Goal: Transaction & Acquisition: Purchase product/service

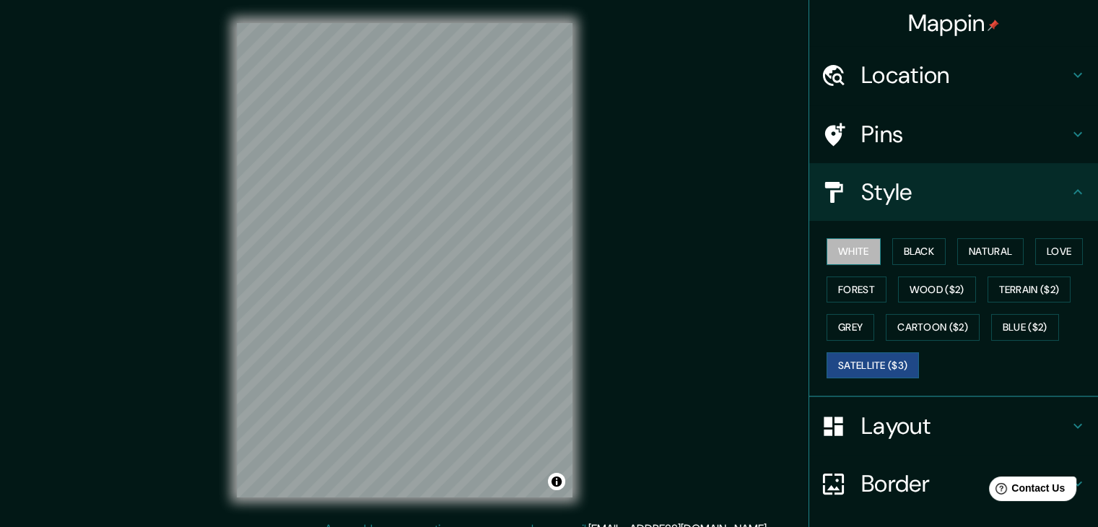
click at [851, 258] on button "White" at bounding box center [853, 251] width 54 height 27
click at [895, 249] on button "Black" at bounding box center [919, 251] width 54 height 27
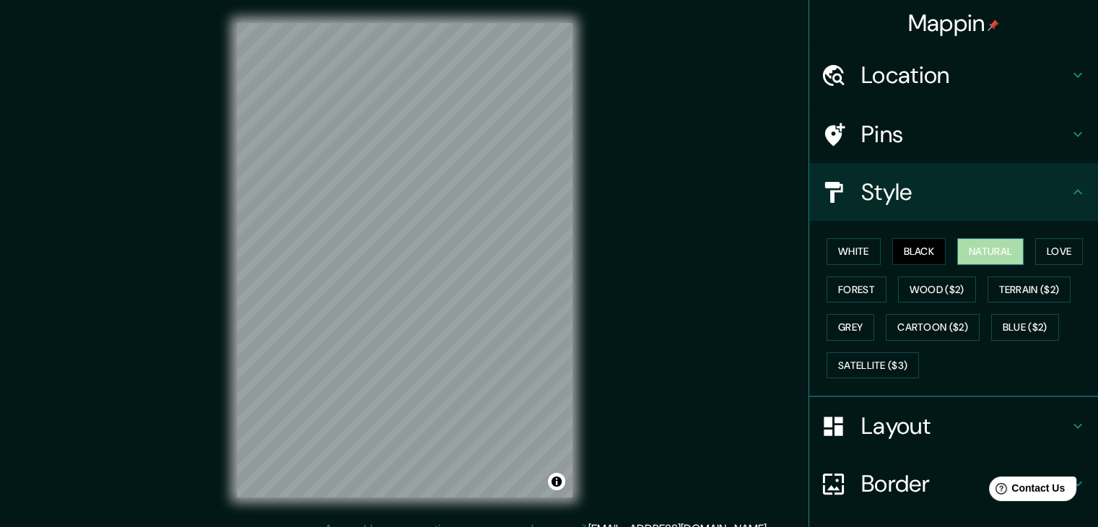
click at [994, 245] on button "Natural" at bounding box center [990, 251] width 66 height 27
click at [1043, 247] on button "Love" at bounding box center [1059, 251] width 48 height 27
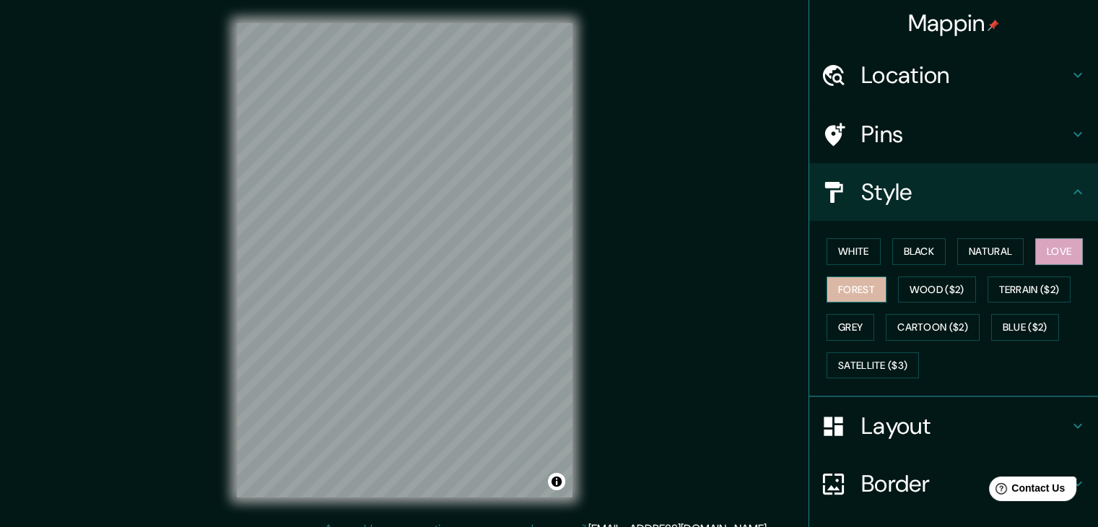
click at [862, 284] on button "Forest" at bounding box center [856, 289] width 60 height 27
click at [945, 294] on button "Wood ($2)" at bounding box center [937, 289] width 78 height 27
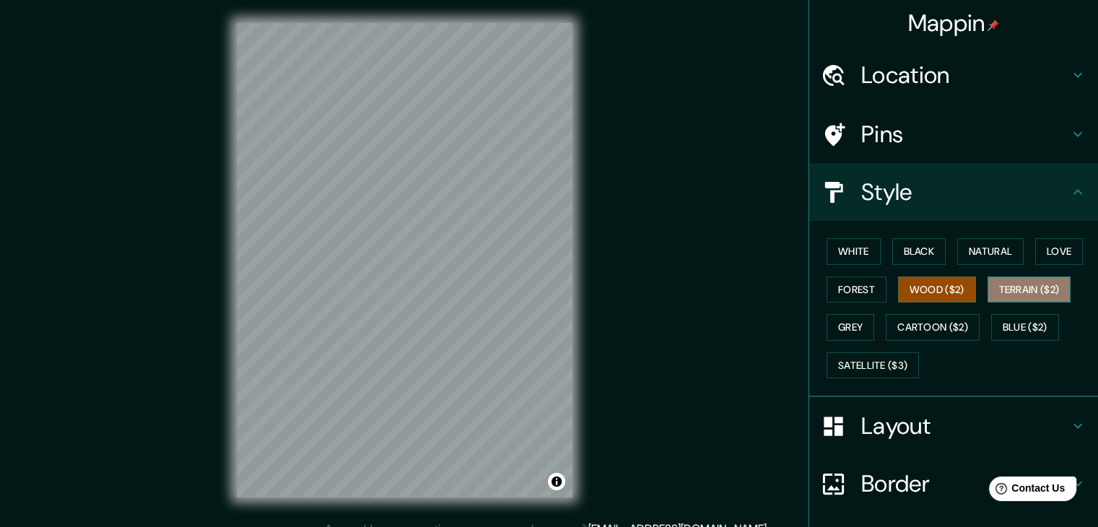
click at [1013, 284] on button "Terrain ($2)" at bounding box center [1029, 289] width 84 height 27
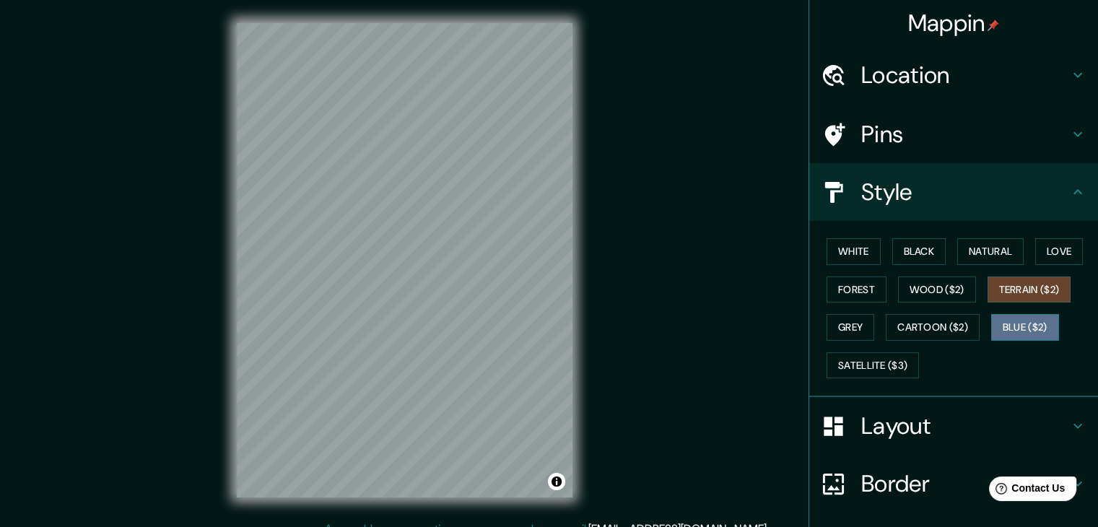
click at [1003, 324] on button "Blue ($2)" at bounding box center [1025, 327] width 68 height 27
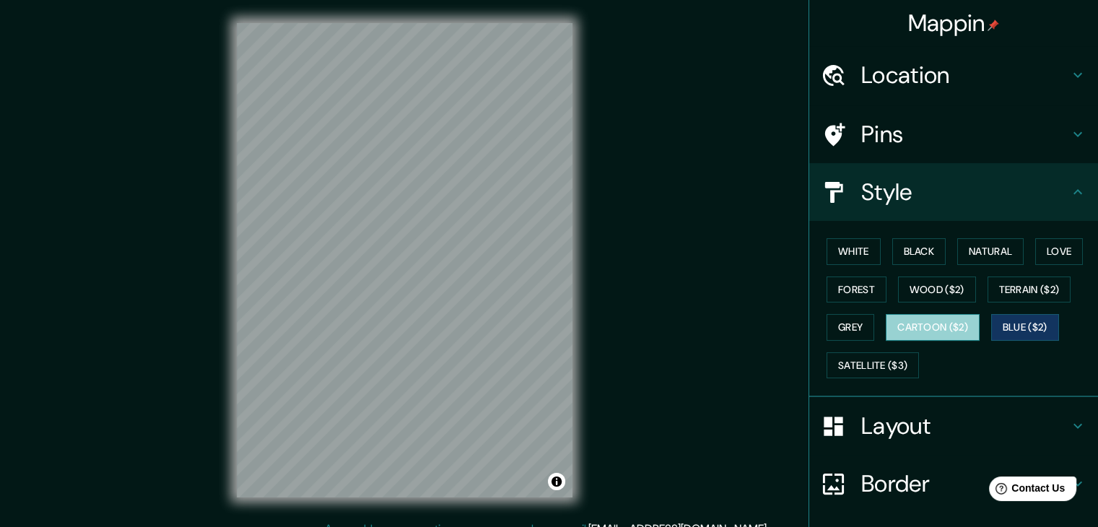
click at [947, 330] on button "Cartoon ($2)" at bounding box center [932, 327] width 94 height 27
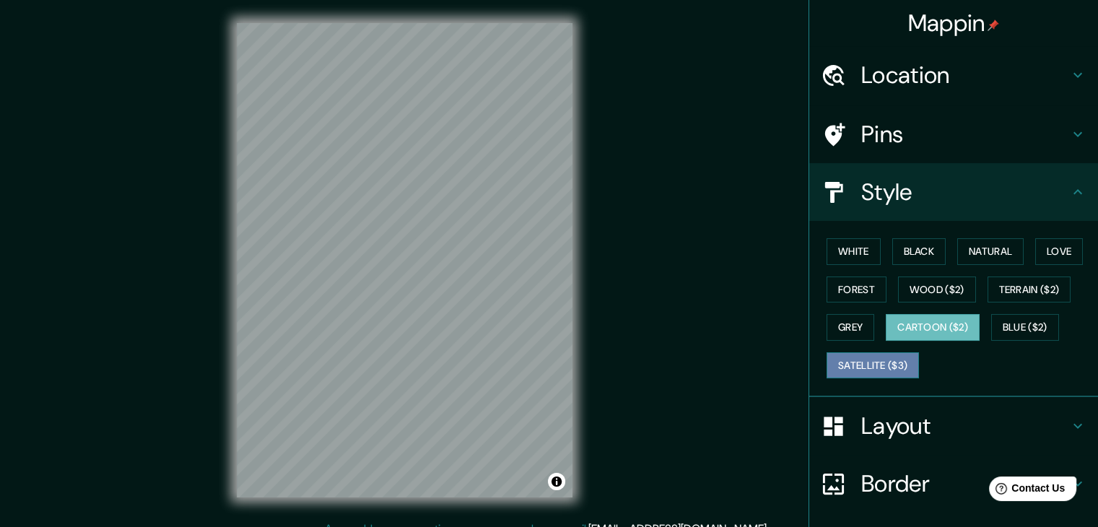
click at [877, 360] on button "Satellite ($3)" at bounding box center [872, 365] width 92 height 27
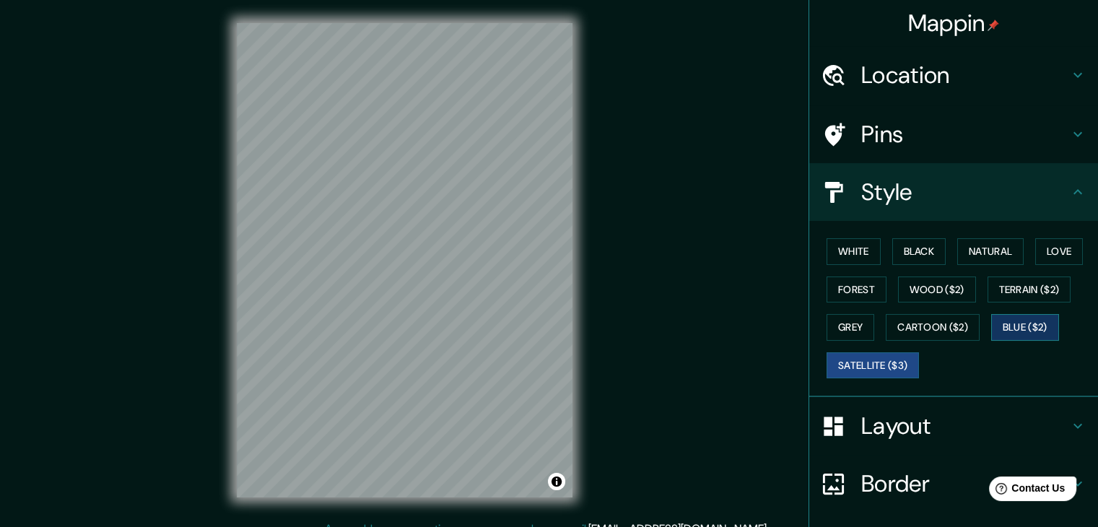
click at [1009, 317] on button "Blue ($2)" at bounding box center [1025, 327] width 68 height 27
click at [916, 330] on button "Cartoon ($2)" at bounding box center [932, 327] width 94 height 27
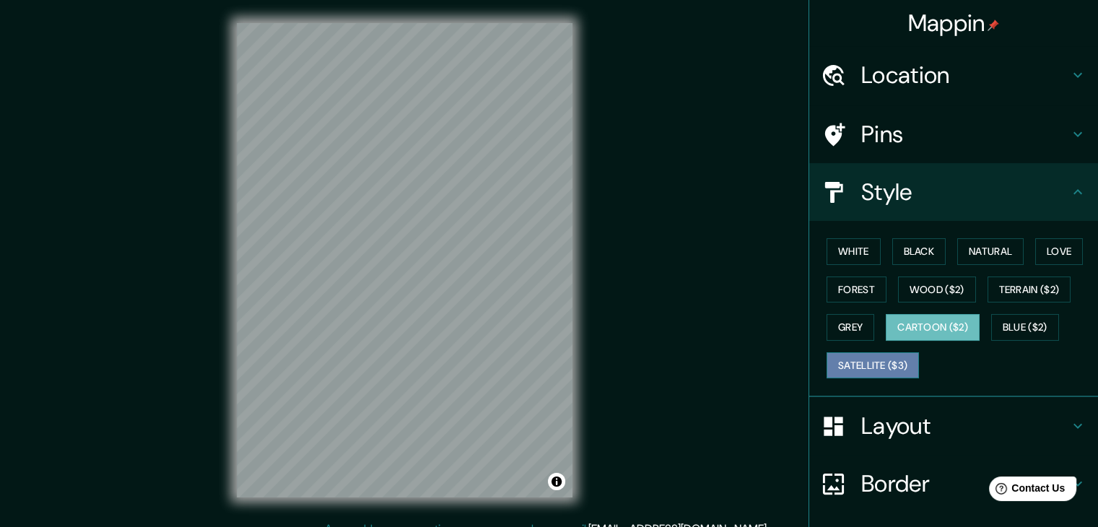
click at [863, 362] on button "Satellite ($3)" at bounding box center [872, 365] width 92 height 27
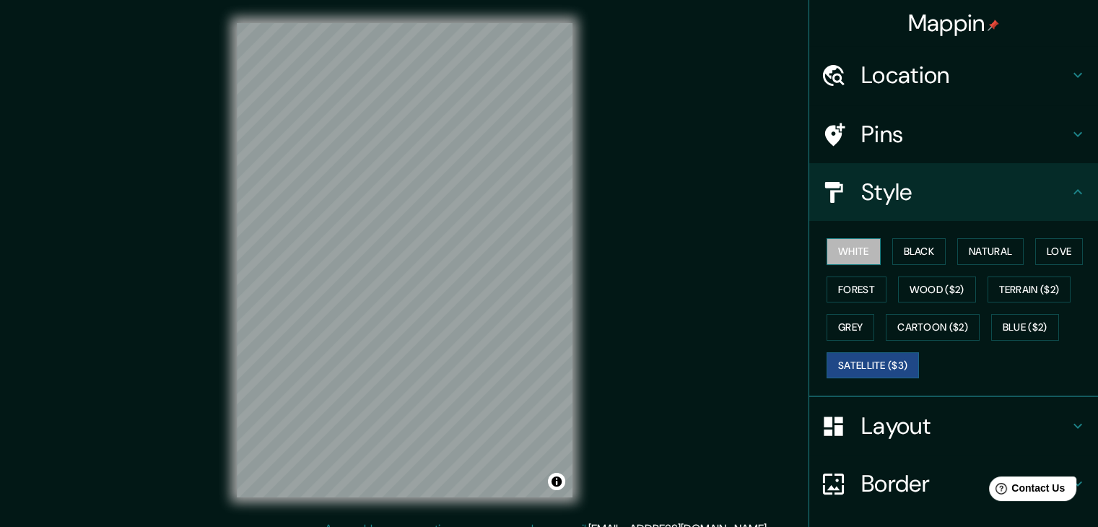
click at [861, 251] on button "White" at bounding box center [853, 251] width 54 height 27
click at [899, 250] on button "Black" at bounding box center [919, 251] width 54 height 27
click at [893, 369] on button "Satellite ($3)" at bounding box center [872, 365] width 92 height 27
click at [928, 27] on h4 "Mappin" at bounding box center [954, 23] width 92 height 29
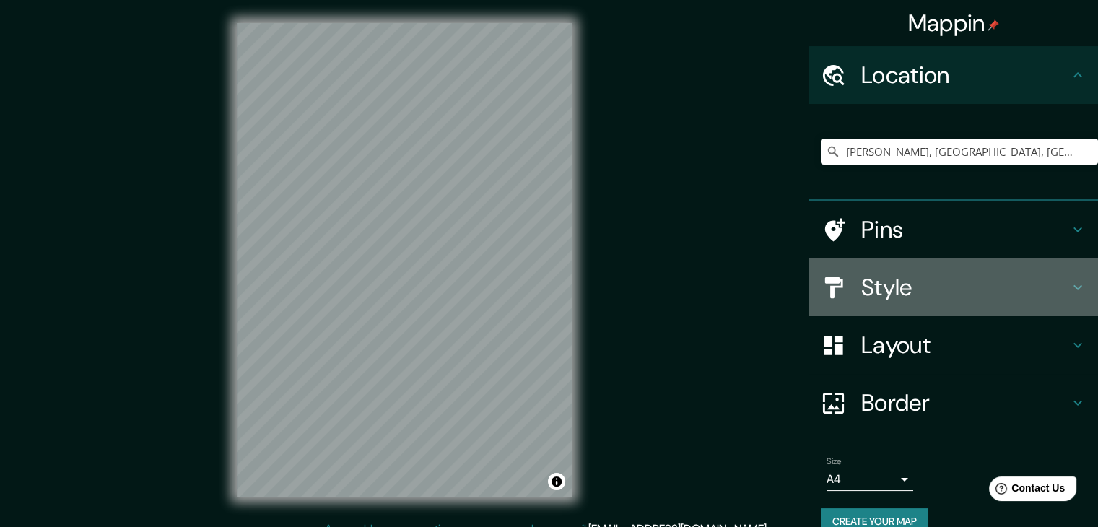
click at [929, 289] on h4 "Style" at bounding box center [965, 287] width 208 height 29
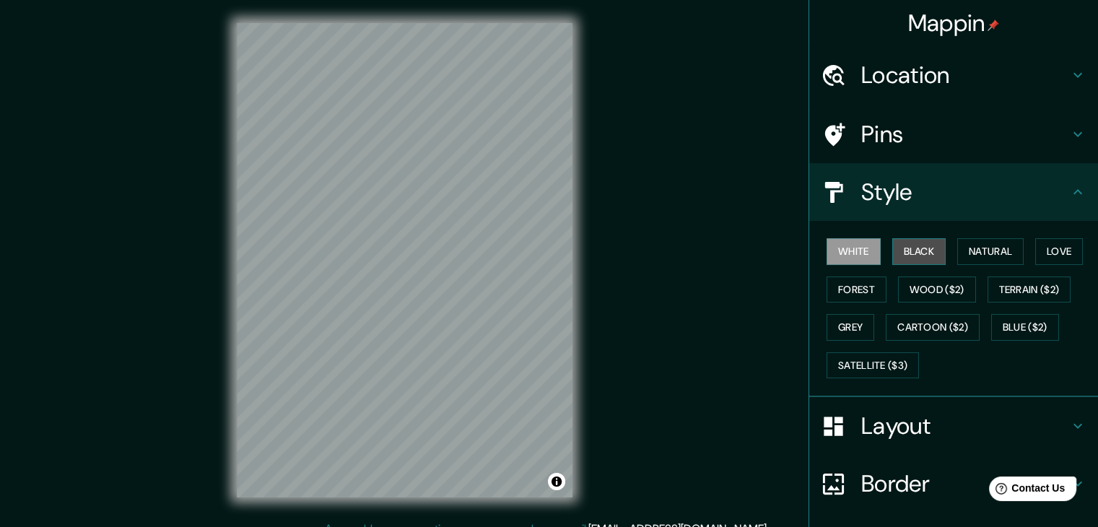
click at [914, 243] on button "Black" at bounding box center [919, 251] width 54 height 27
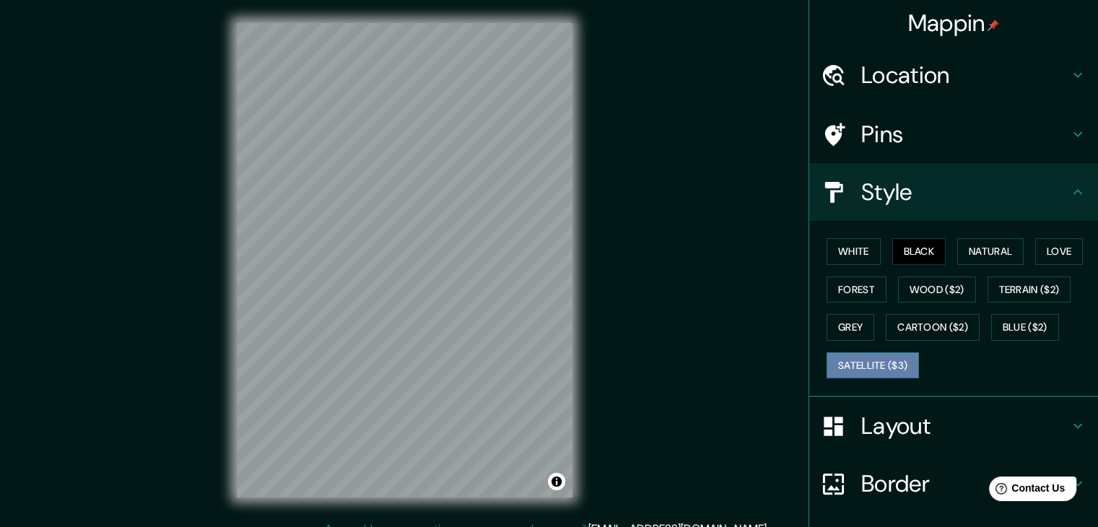
click at [867, 359] on button "Satellite ($3)" at bounding box center [872, 365] width 92 height 27
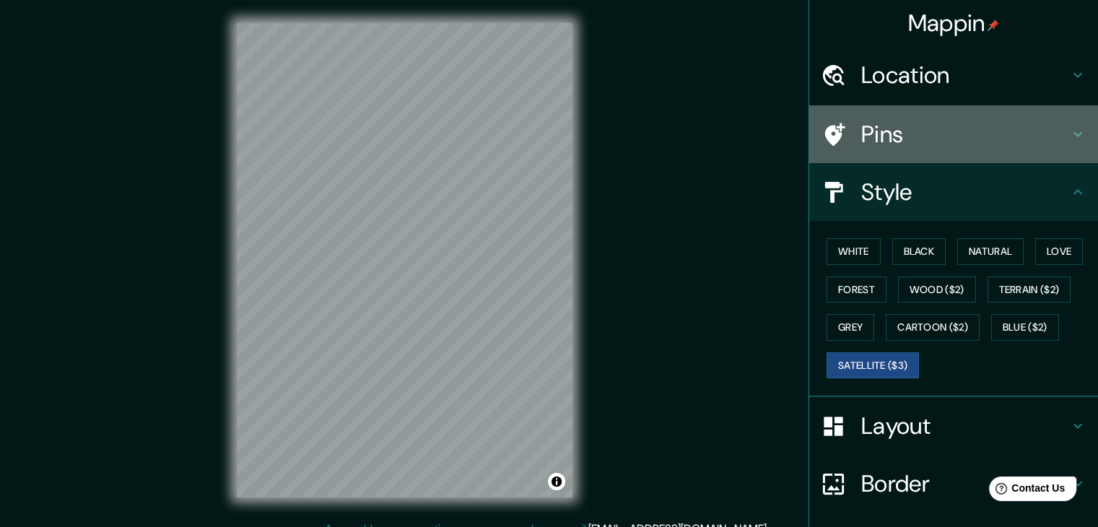
click at [1045, 133] on h4 "Pins" at bounding box center [965, 134] width 208 height 29
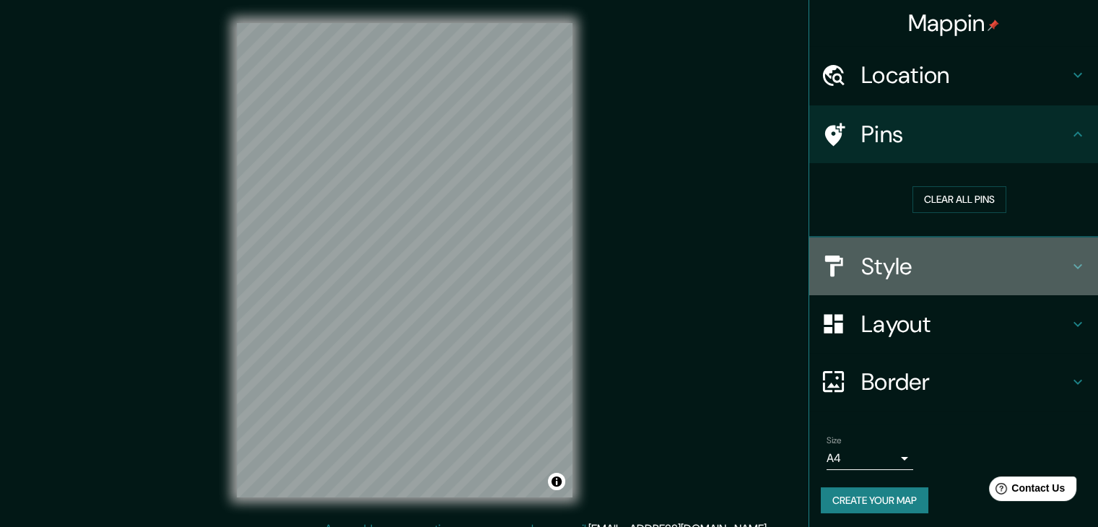
click at [874, 264] on h4 "Style" at bounding box center [965, 266] width 208 height 29
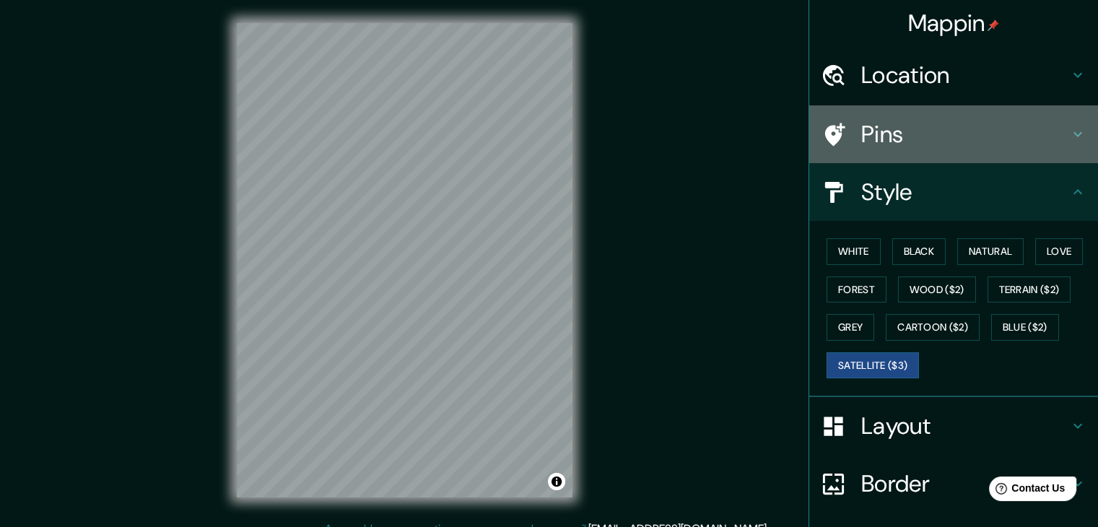
click at [912, 124] on h4 "Pins" at bounding box center [965, 134] width 208 height 29
